Goal: Information Seeking & Learning: Learn about a topic

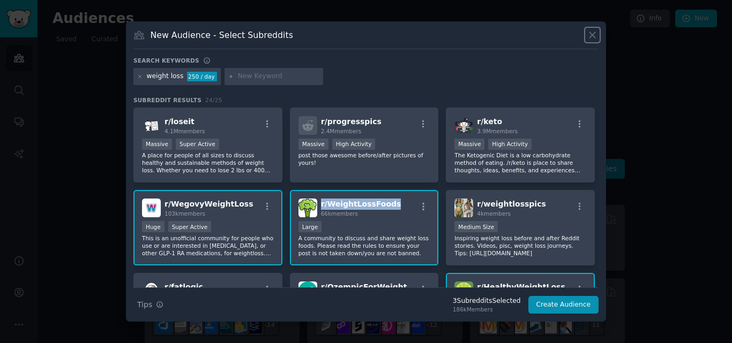
click at [593, 37] on icon at bounding box center [592, 34] width 11 height 11
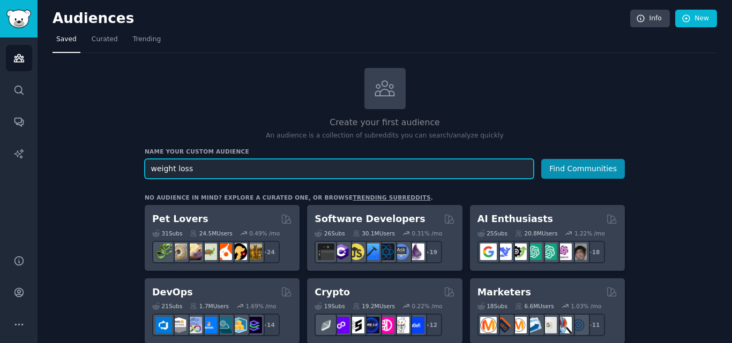
click at [202, 164] on input "weight loss" at bounding box center [339, 169] width 389 height 20
click at [541, 159] on button "Find Communities" at bounding box center [583, 169] width 84 height 20
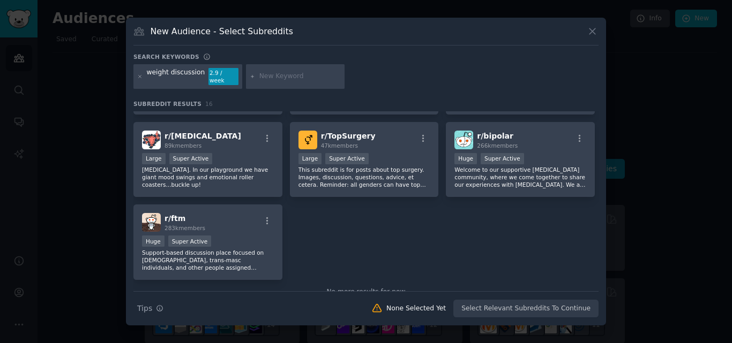
scroll to position [347, 0]
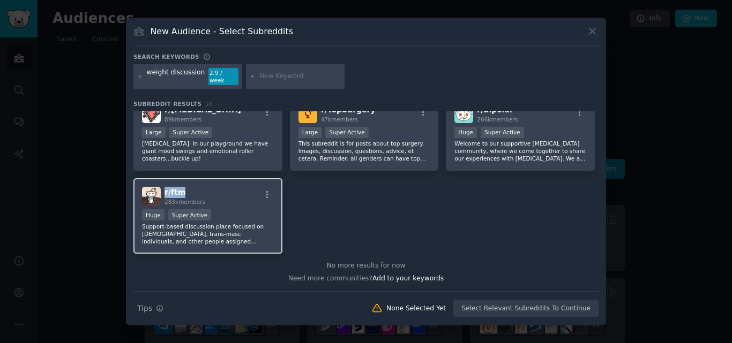
drag, startPoint x: 186, startPoint y: 188, endPoint x: 164, endPoint y: 190, distance: 21.5
click at [164, 190] on h2 "r/ ftm 283k members" at bounding box center [184, 196] width 41 height 19
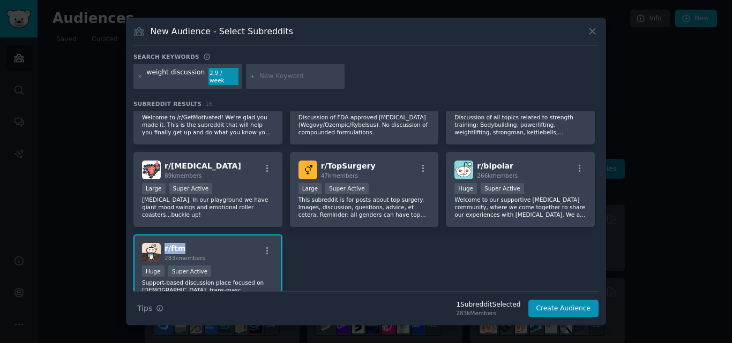
scroll to position [284, 0]
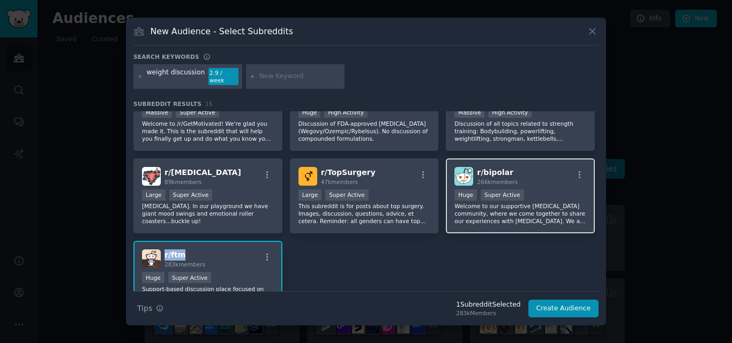
click at [521, 167] on div "r/ bipolar 266k members" at bounding box center [520, 176] width 132 height 19
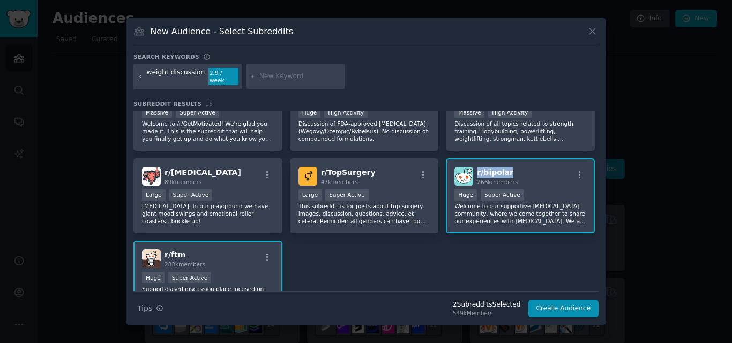
drag, startPoint x: 510, startPoint y: 168, endPoint x: 476, endPoint y: 172, distance: 34.5
click at [477, 172] on h2 "r/ bipolar 266k members" at bounding box center [497, 176] width 41 height 19
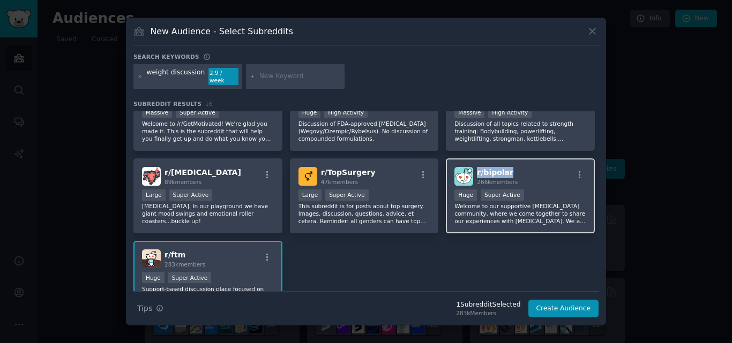
copy span "r/ bipolar"
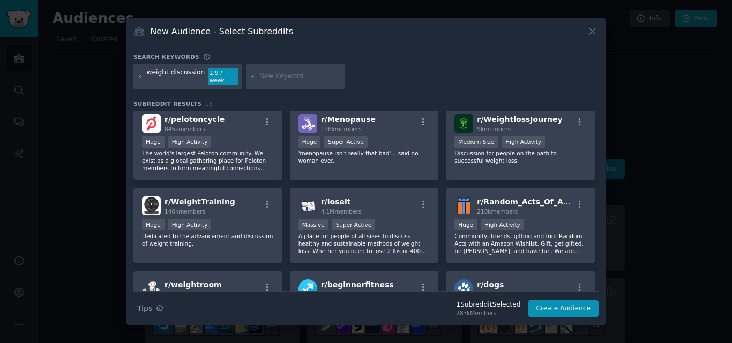
scroll to position [0, 0]
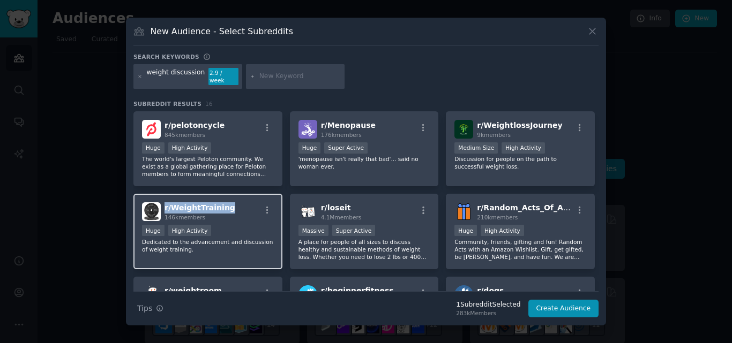
drag, startPoint x: 226, startPoint y: 202, endPoint x: 163, endPoint y: 206, distance: 62.8
click at [163, 206] on div "r/ WeightTraining 146k members" at bounding box center [208, 211] width 132 height 19
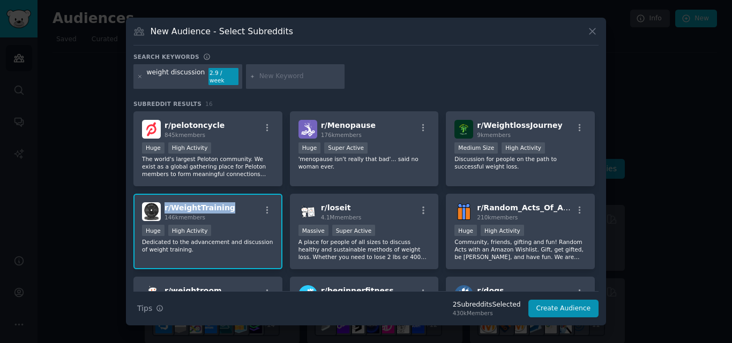
copy span "r/ WeightTraining"
click at [219, 122] on div "r/ pelotoncycle 845k members" at bounding box center [208, 129] width 132 height 19
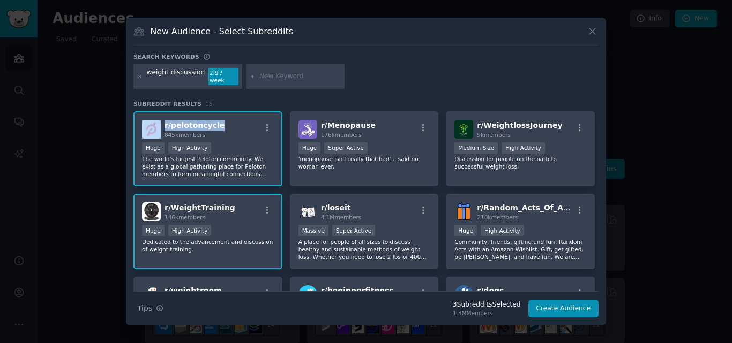
drag, startPoint x: 219, startPoint y: 122, endPoint x: 162, endPoint y: 124, distance: 56.8
click at [162, 124] on div "r/ pelotoncycle 845k members" at bounding box center [208, 129] width 132 height 19
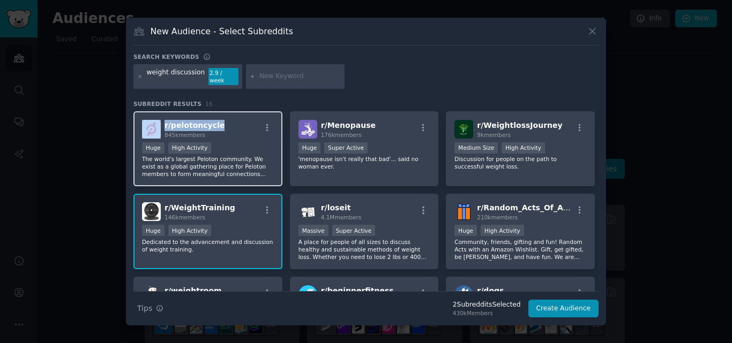
copy div "r/ pelotoncycle"
click at [592, 36] on icon at bounding box center [592, 31] width 11 height 11
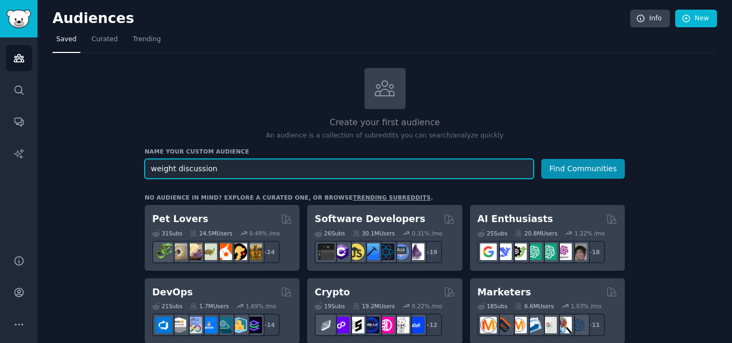
click at [232, 166] on input "weight discussion" at bounding box center [339, 169] width 389 height 20
type input "weight loss discussion"
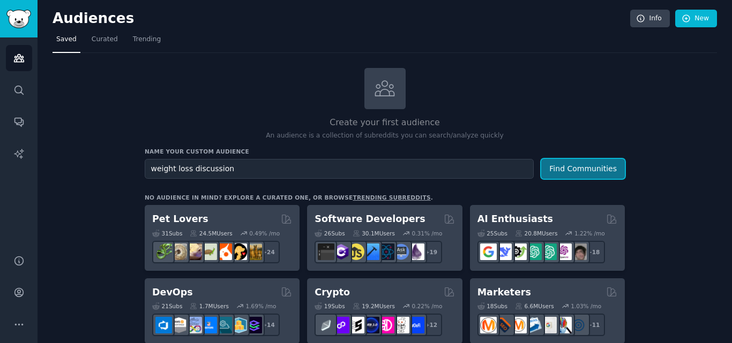
click at [578, 168] on button "Find Communities" at bounding box center [583, 169] width 84 height 20
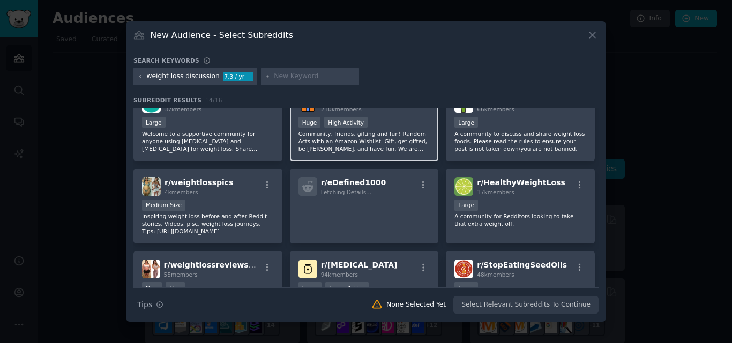
scroll to position [107, 0]
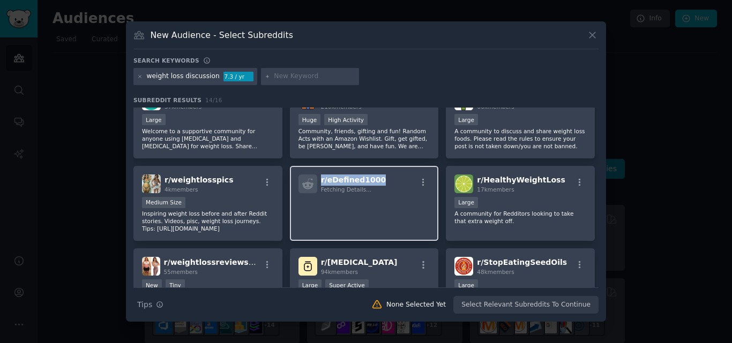
drag, startPoint x: 375, startPoint y: 179, endPoint x: 319, endPoint y: 185, distance: 57.1
click at [319, 185] on div "r/ eDefined1000 Fetching Details..." at bounding box center [364, 184] width 132 height 19
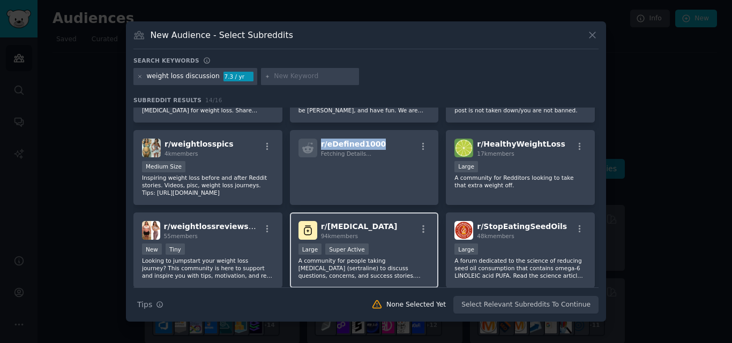
scroll to position [152, 0]
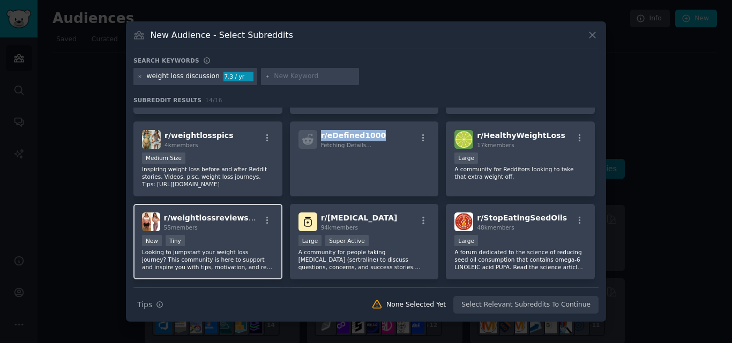
click at [246, 217] on div "r/ weightlossreviewsupp 55 members" at bounding box center [208, 222] width 132 height 19
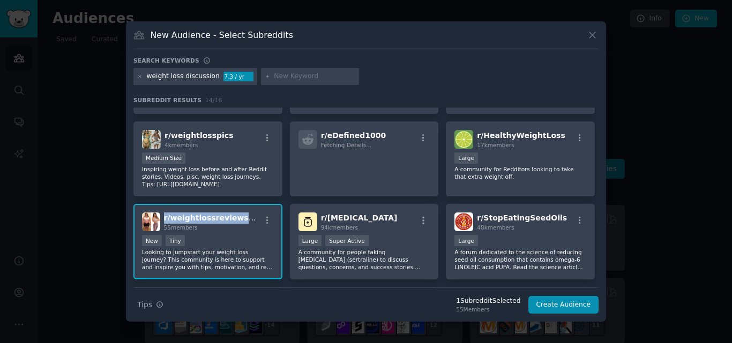
drag, startPoint x: 246, startPoint y: 217, endPoint x: 164, endPoint y: 219, distance: 82.5
click at [164, 219] on div "r/ weightlossreviewsupp 55 members" at bounding box center [208, 222] width 132 height 19
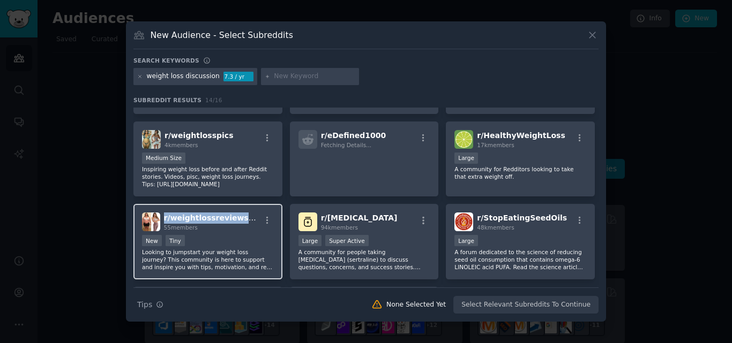
copy span "r/ weightlossreviewsupp"
